Goal: Find specific page/section: Find specific page/section

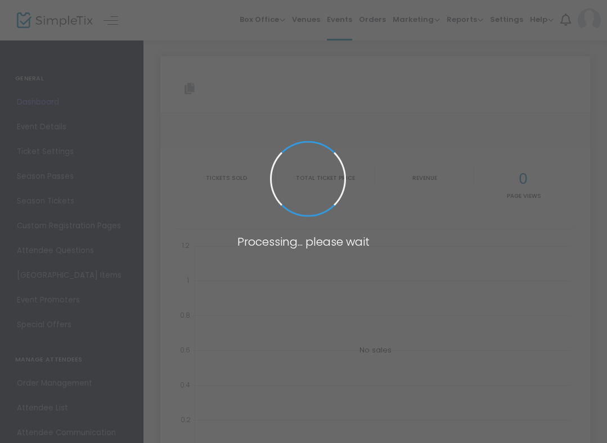
type input "[URL][DOMAIN_NAME]"
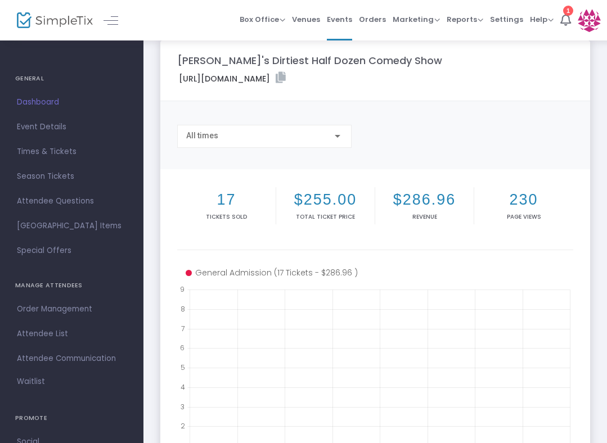
scroll to position [6, 0]
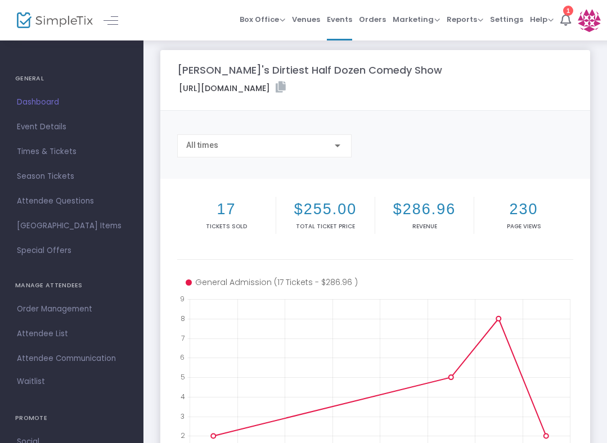
click at [43, 102] on span "Dashboard" at bounding box center [72, 102] width 110 height 15
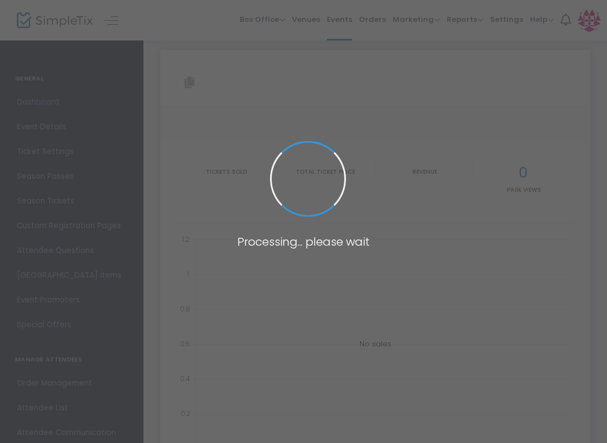
type input "[URL][DOMAIN_NAME]"
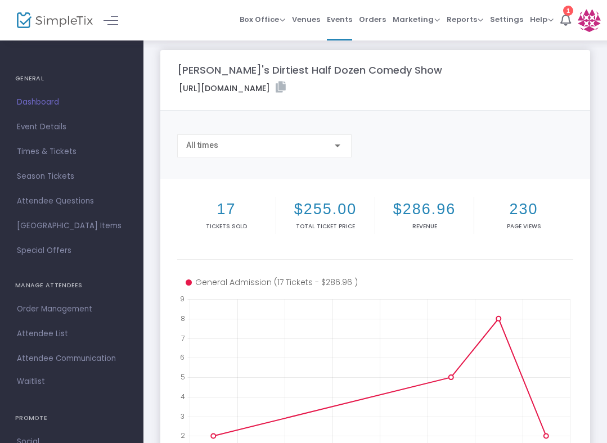
click at [48, 102] on span "Dashboard" at bounding box center [72, 102] width 110 height 15
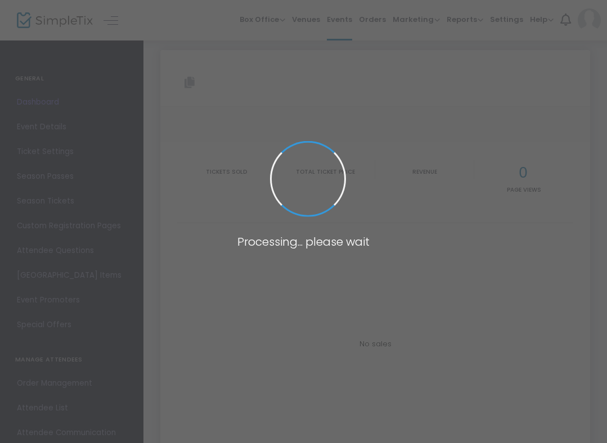
type input "[URL][DOMAIN_NAME]"
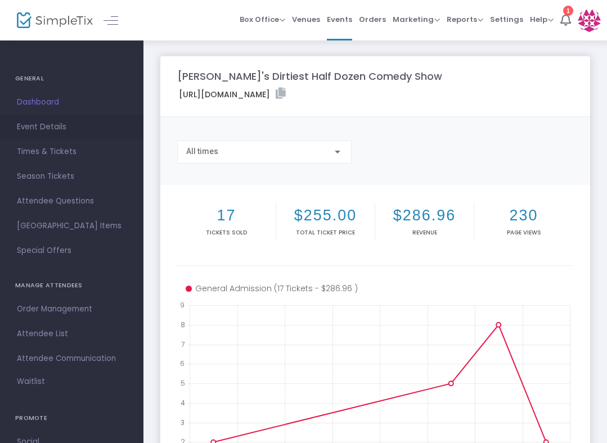
click at [30, 128] on span "Event Details" at bounding box center [72, 127] width 110 height 15
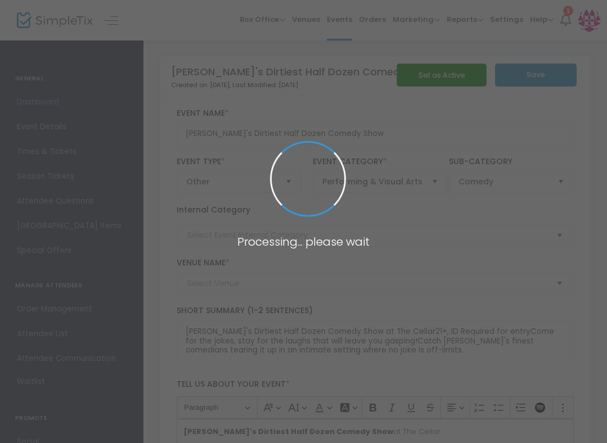
type input "The Cellar"
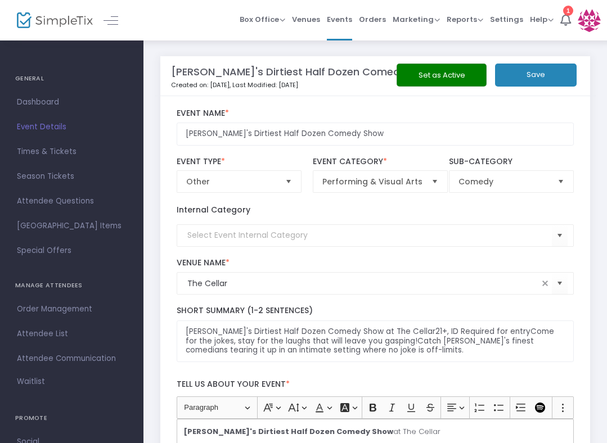
click at [36, 80] on h4 "GENERAL" at bounding box center [71, 79] width 113 height 23
click at [345, 19] on span "Events" at bounding box center [339, 19] width 25 height 29
